Goal: Task Accomplishment & Management: Complete application form

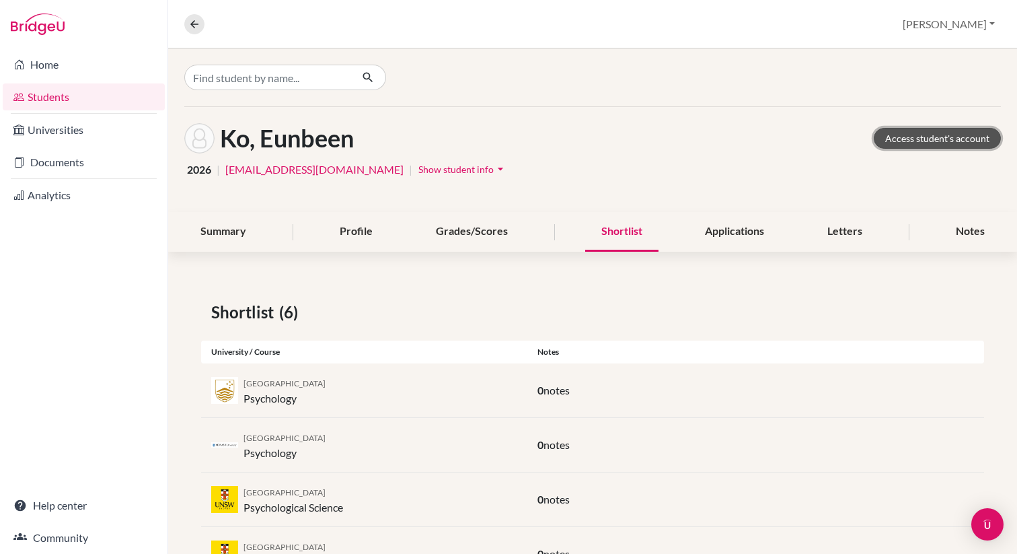
click at [936, 136] on link "Access student's account" at bounding box center [937, 138] width 127 height 21
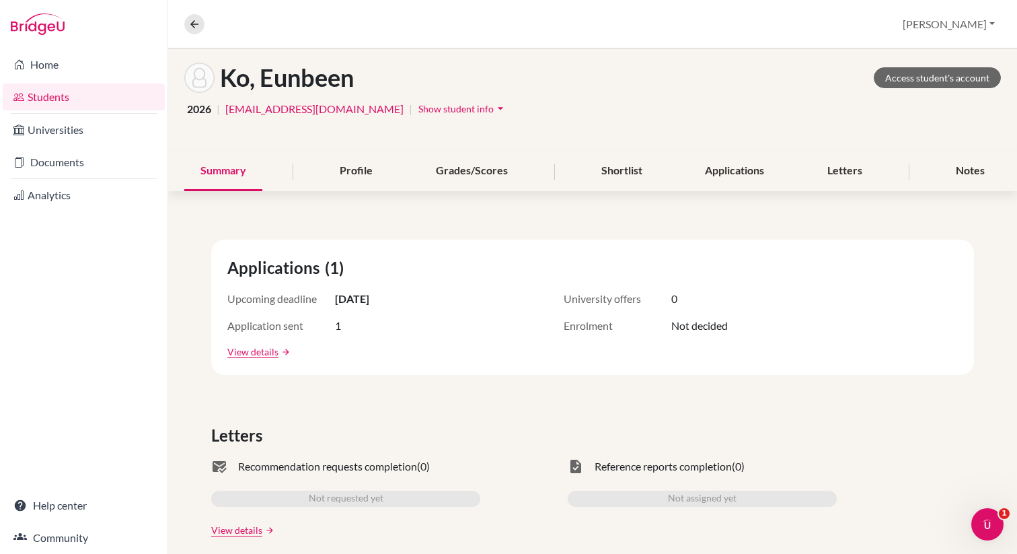
scroll to position [11, 0]
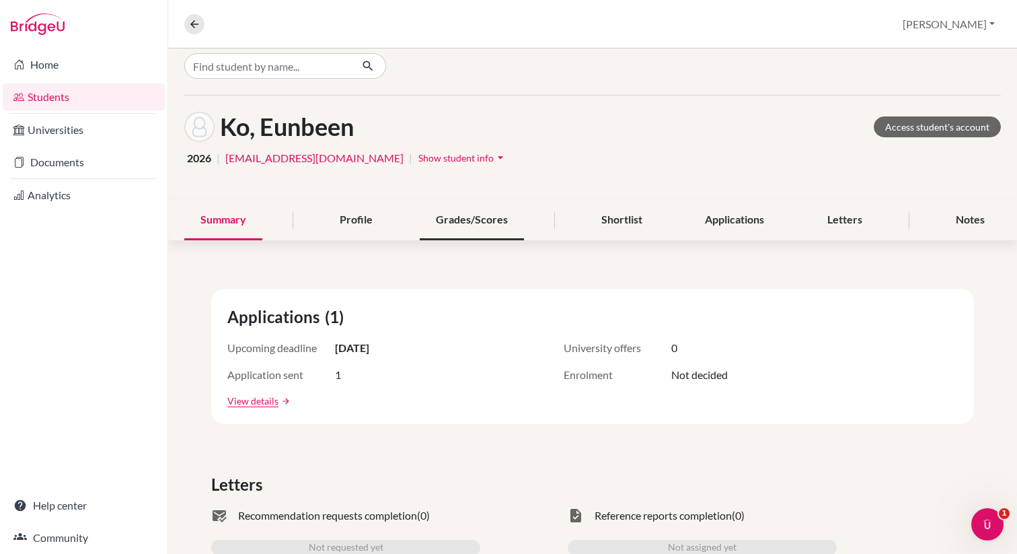
click at [447, 214] on div "Grades/Scores" at bounding box center [472, 220] width 104 height 40
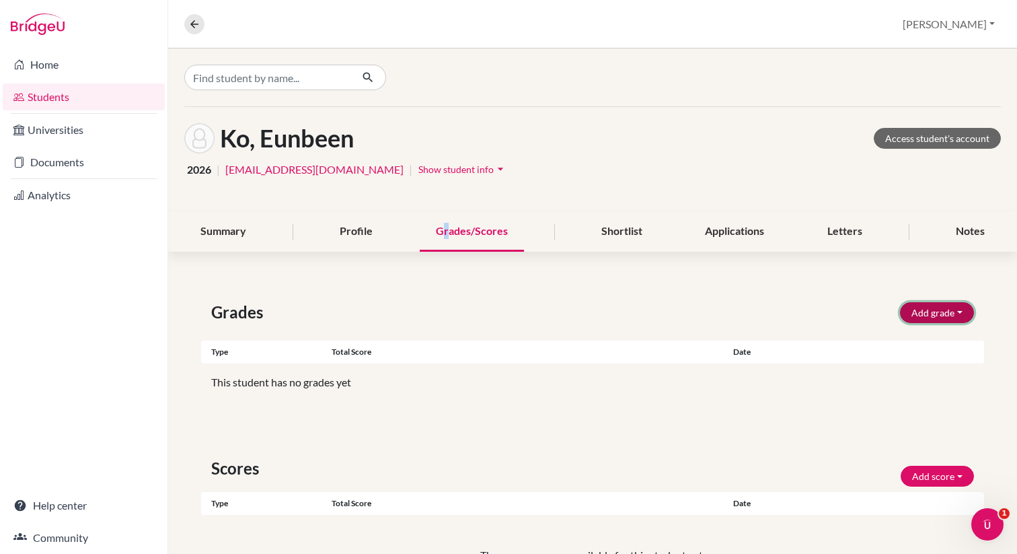
click at [924, 311] on button "Add grade" at bounding box center [937, 312] width 74 height 21
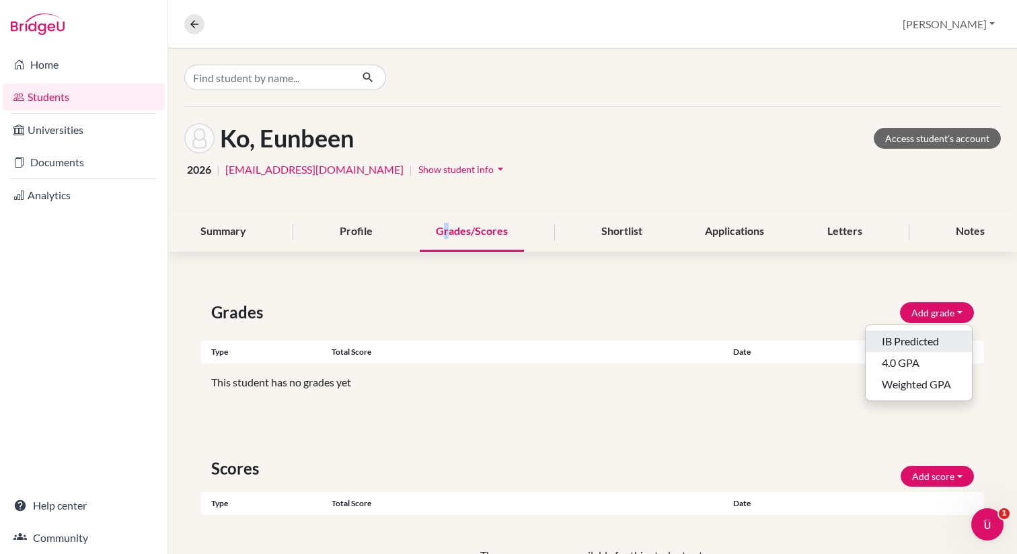
click at [897, 344] on button "IB Predicted" at bounding box center [919, 341] width 106 height 22
select select "HL"
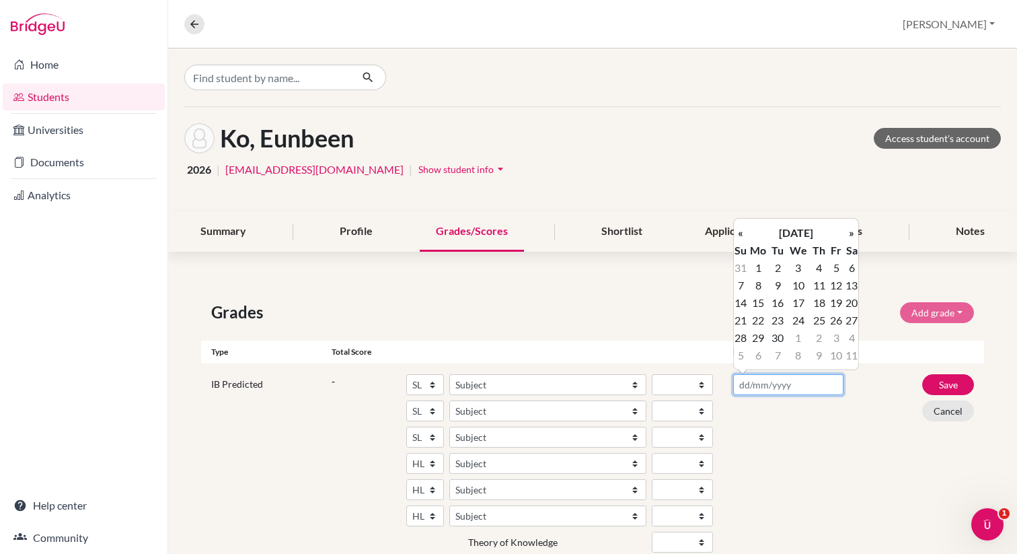
click at [739, 383] on input "text" at bounding box center [788, 384] width 110 height 21
click at [838, 268] on td "5" at bounding box center [836, 267] width 17 height 17
type input "[DATE]"
click at [832, 441] on div "[DATE]" at bounding box center [788, 492] width 131 height 236
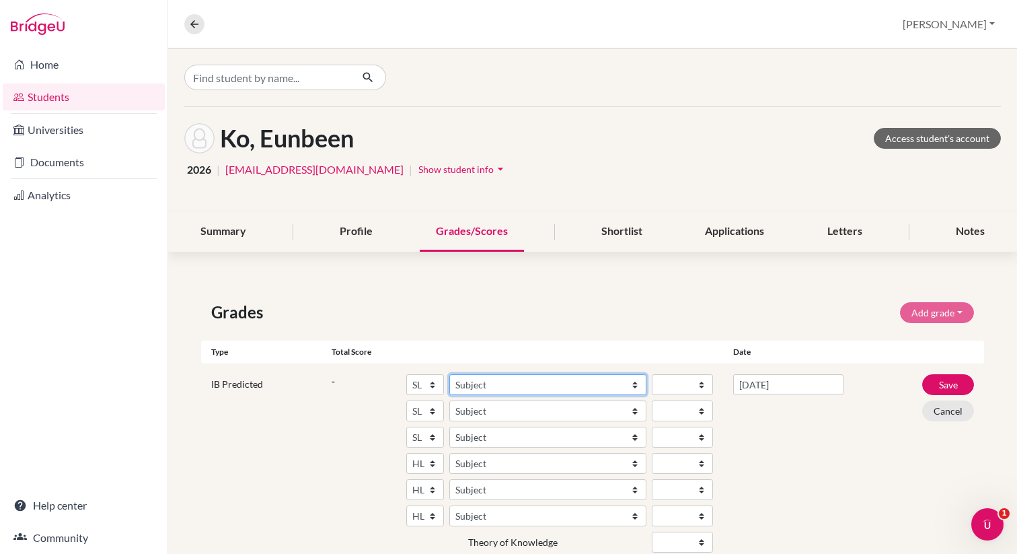
click at [542, 385] on select "Subject Albanian Literature A Amharic Literature A Arabic ab Initio Arabic B Ar…" at bounding box center [547, 384] width 197 height 21
click at [521, 388] on select "Subject Albanian Literature A Amharic Literature A Arabic ab Initio Arabic B Ar…" at bounding box center [547, 384] width 197 height 21
select select "85"
click at [669, 384] on select "1 2 3 4 5 6 7" at bounding box center [682, 384] width 61 height 21
select select "3"
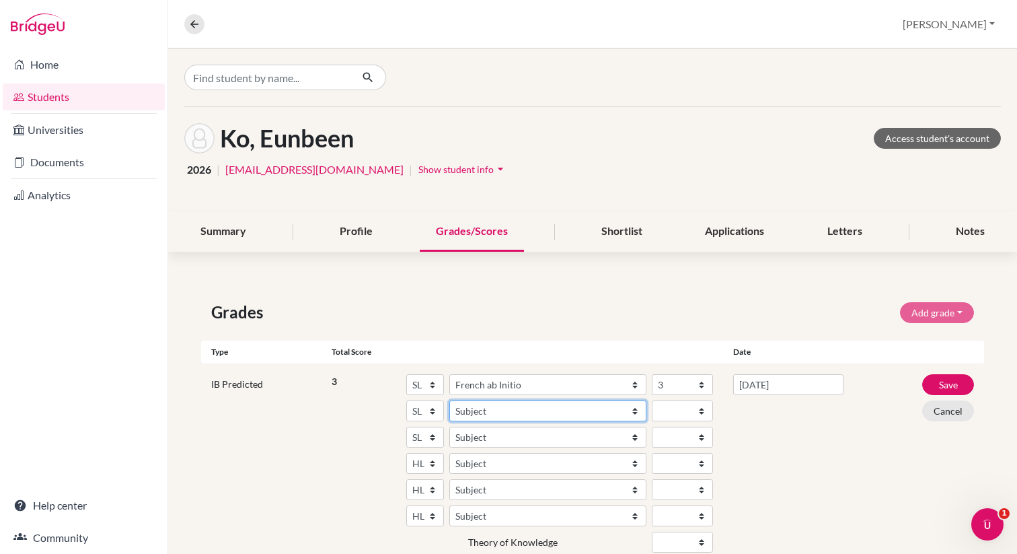
click at [482, 412] on select "Subject Albanian Literature A Amharic Literature A Arabic ab Initio Arabic B Ar…" at bounding box center [547, 410] width 197 height 21
select select "159"
click at [665, 410] on select "1 2 3 4 5 6 7" at bounding box center [682, 410] width 61 height 21
select select "4"
click at [468, 441] on select "Subject Albanian Literature A Amharic Literature A Arabic ab Initio Arabic B Ar…" at bounding box center [547, 437] width 197 height 21
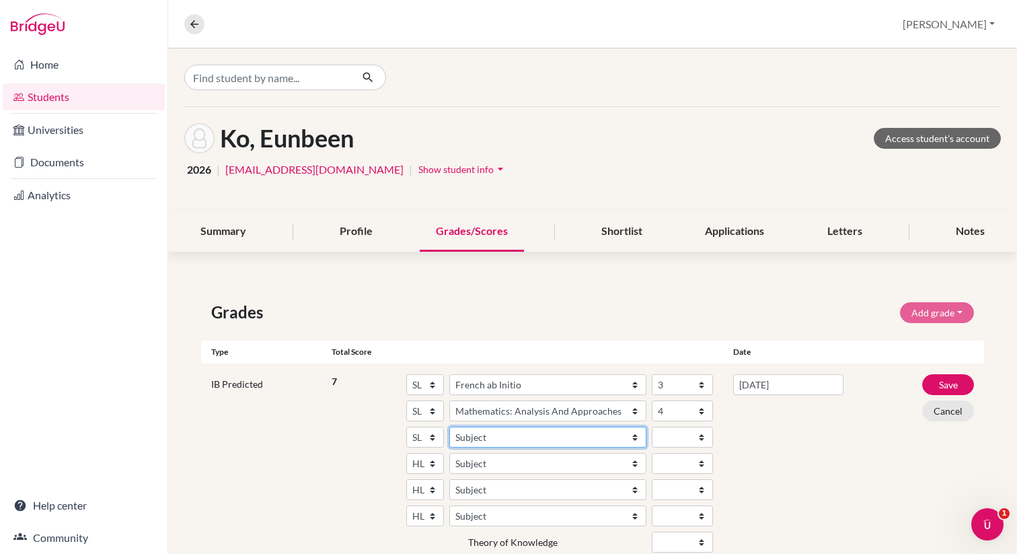
select select "70"
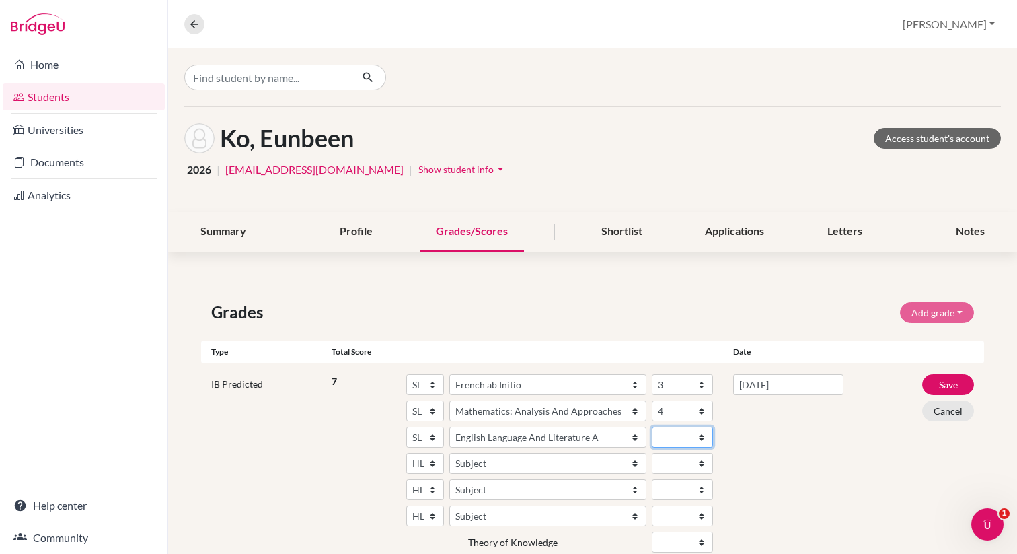
click at [679, 431] on select "1 2 3 4 5 6 7" at bounding box center [682, 437] width 61 height 21
select select "4"
click at [499, 467] on select "Subject Albanian Literature A Amharic Literature A Arabic B Arabic Language And…" at bounding box center [547, 463] width 197 height 21
select select "191"
click at [674, 460] on select "1 2 3 4 5 6 7" at bounding box center [682, 463] width 61 height 21
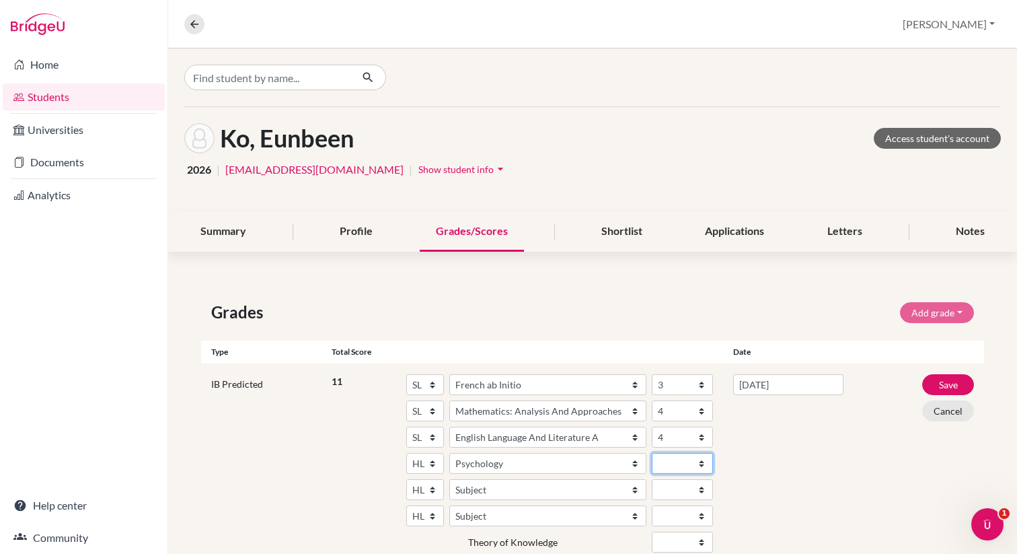
select select "4"
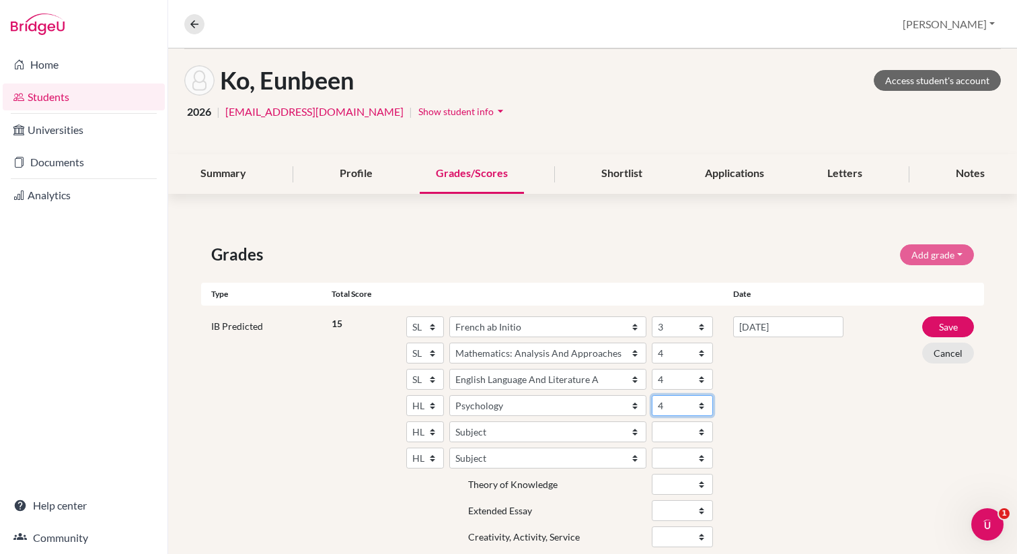
scroll to position [92, 0]
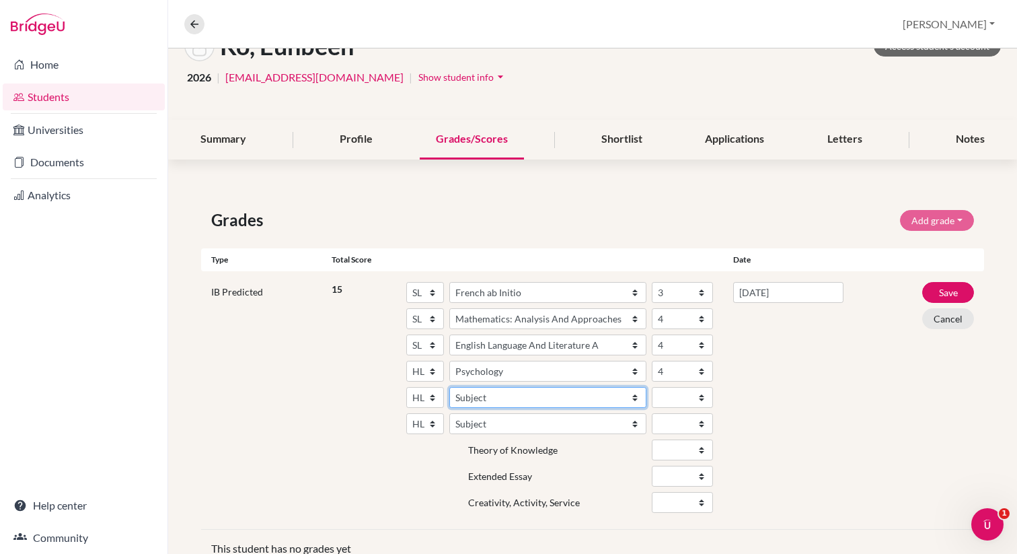
click at [459, 400] on select "Subject Albanian Literature A Amharic Literature A Arabic B Arabic Language And…" at bounding box center [547, 397] width 197 height 21
select select "29"
click at [668, 398] on select "1 2 3 4 5 6 7" at bounding box center [682, 397] width 61 height 21
select select "3"
click at [464, 420] on select "Subject Albanian Literature A Amharic Literature A Arabic B Arabic Language And…" at bounding box center [547, 423] width 197 height 21
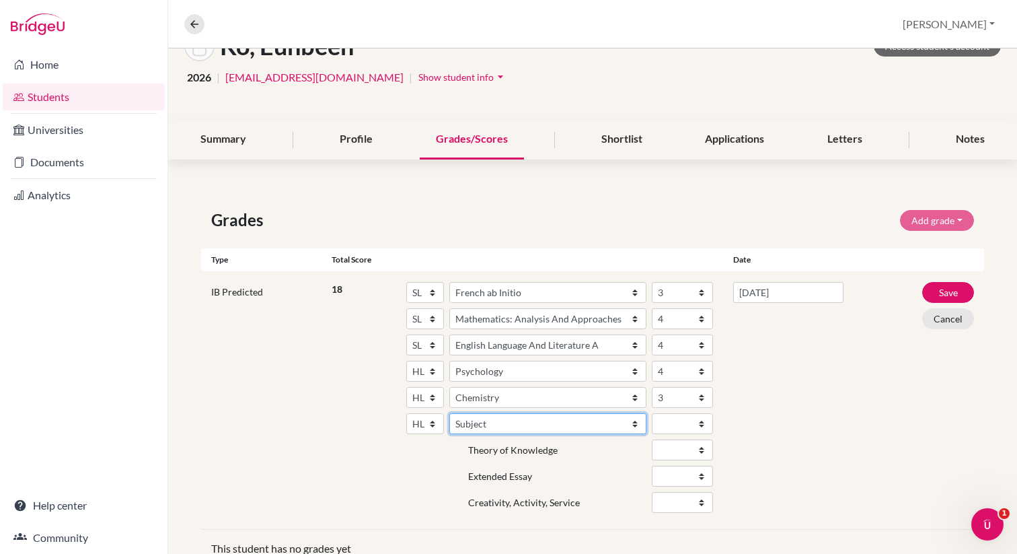
select select "17"
click at [668, 424] on select "1 2 3 4 5 6 7" at bounding box center [682, 423] width 61 height 21
select select "3"
click at [807, 419] on div "[DATE]" at bounding box center [788, 400] width 131 height 236
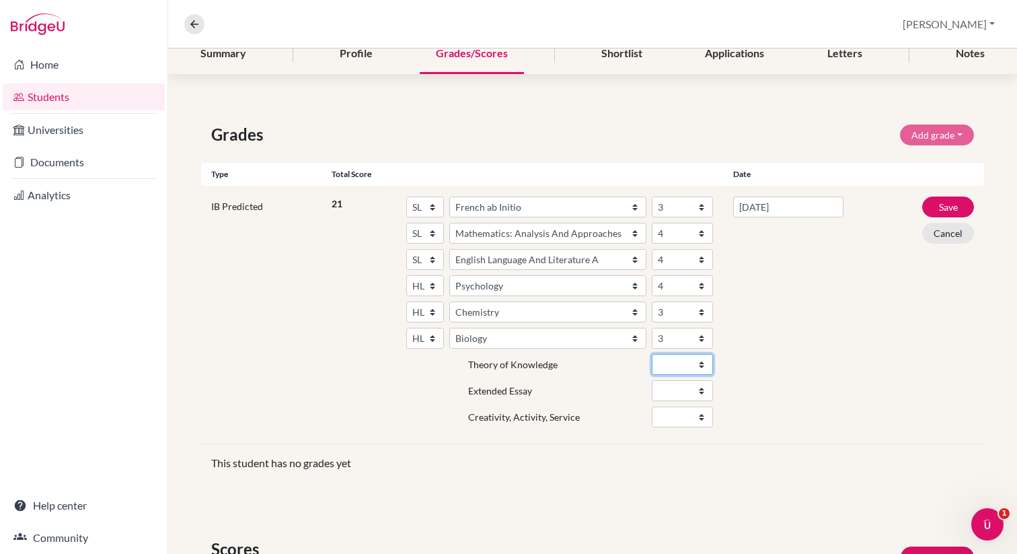
click at [668, 362] on select "A B C D E" at bounding box center [682, 364] width 61 height 21
click at [666, 386] on select "A B C D E" at bounding box center [682, 390] width 61 height 21
select select
click at [757, 383] on div "[DATE]" at bounding box center [788, 314] width 131 height 236
click at [683, 416] on select "Fail Pass" at bounding box center [682, 416] width 61 height 21
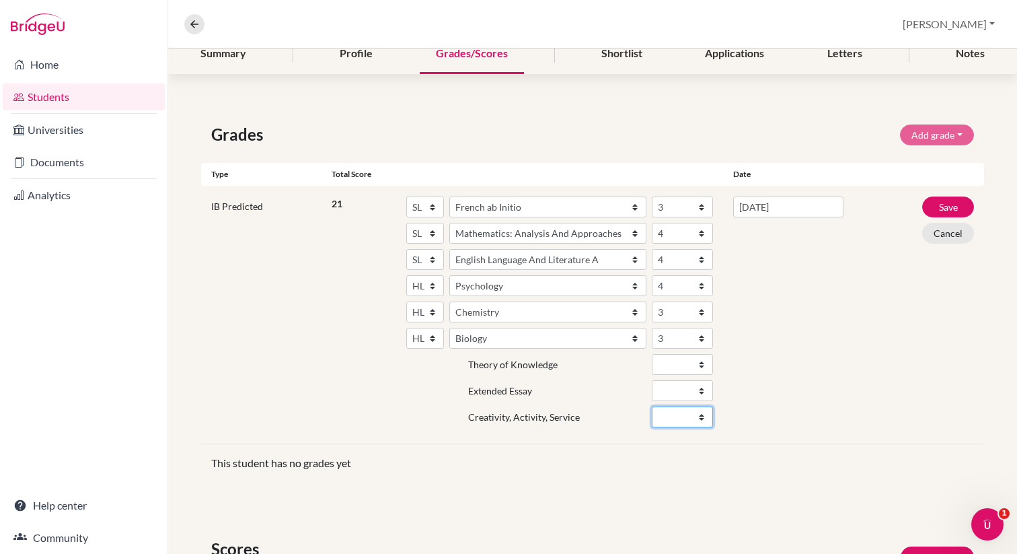
select select "Pass"
click at [945, 204] on button "Save" at bounding box center [948, 206] width 52 height 21
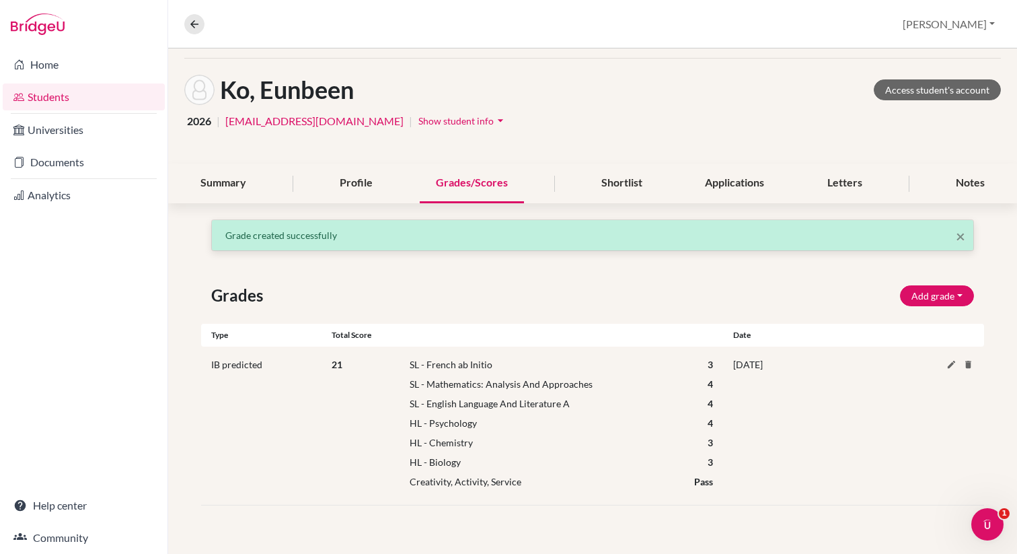
scroll to position [0, 0]
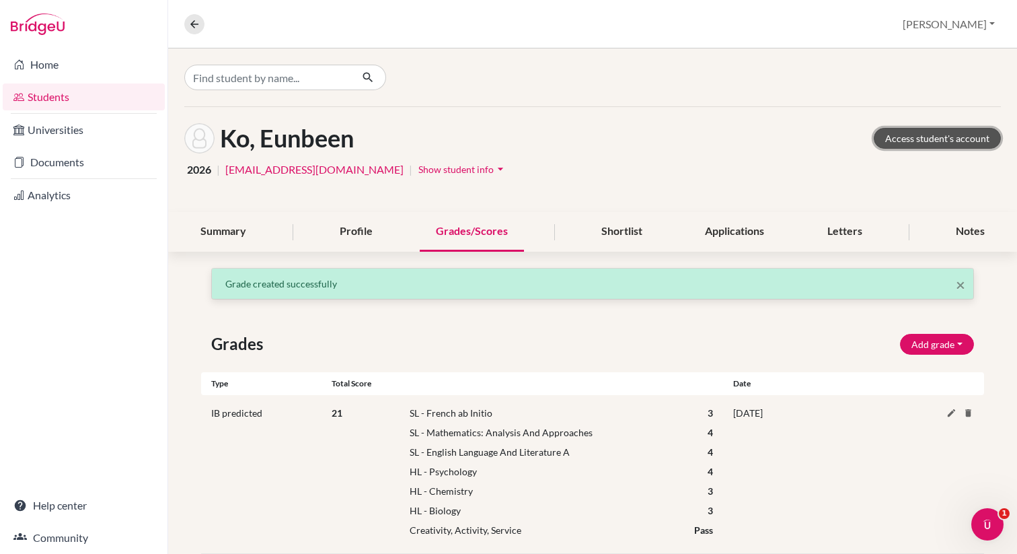
click at [908, 134] on link "Access student's account" at bounding box center [937, 138] width 127 height 21
